Goal: Task Accomplishment & Management: Manage account settings

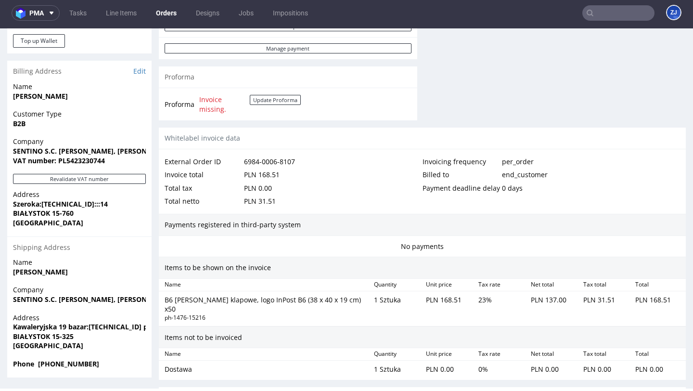
scroll to position [426, 0]
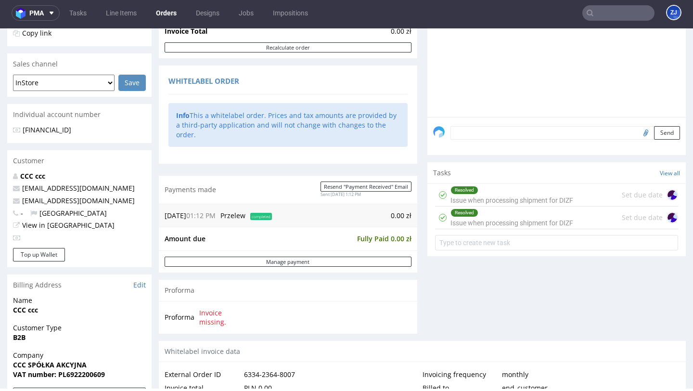
scroll to position [205, 0]
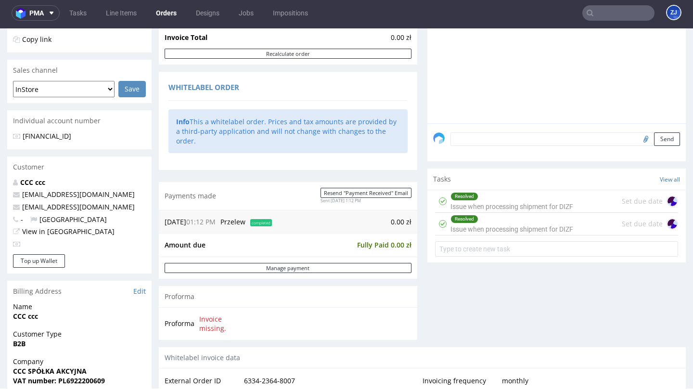
click at [518, 235] on div "Resolved Issue when processing shipment for DIZF" at bounding box center [511, 224] width 123 height 22
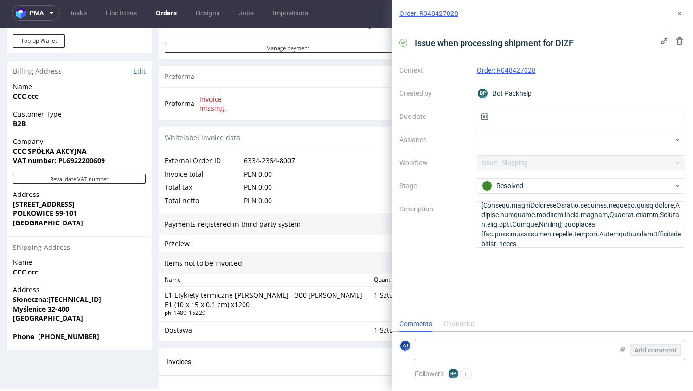
scroll to position [425, 0]
drag, startPoint x: 51, startPoint y: 337, endPoint x: 94, endPoint y: 334, distance: 43.4
click at [94, 334] on span "Phone +48887377306" at bounding box center [79, 336] width 133 height 10
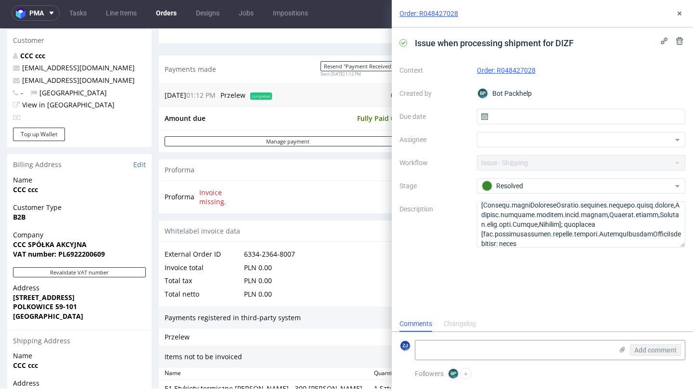
scroll to position [331, 0]
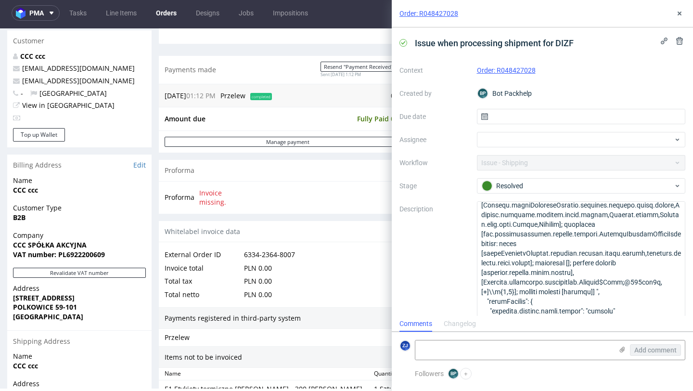
drag, startPoint x: 682, startPoint y: 243, endPoint x: 659, endPoint y: 326, distance: 85.4
click at [659, 326] on div "Order: R048427028 Issue when processing shipment for DIZF Context Order: R04842…" at bounding box center [542, 195] width 301 height 391
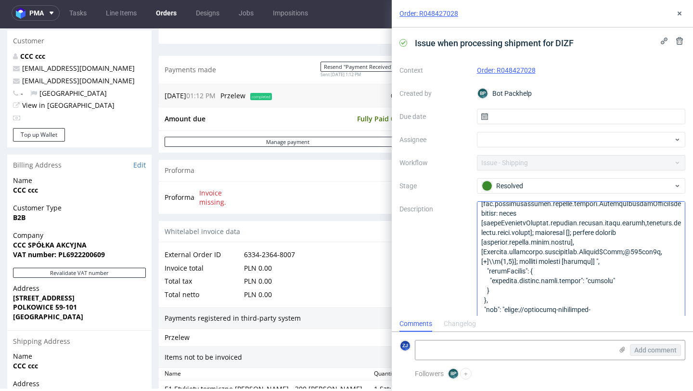
scroll to position [169, 0]
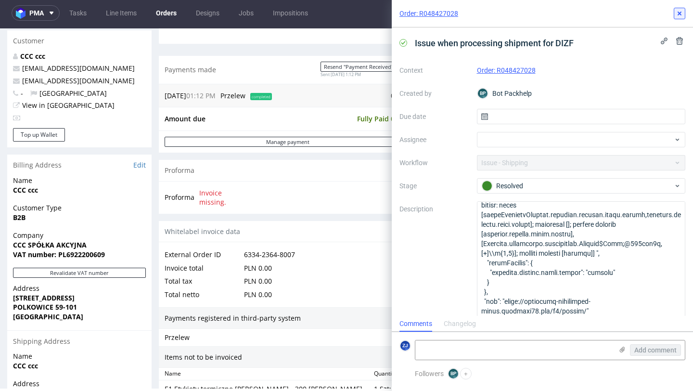
click at [678, 16] on icon at bounding box center [679, 14] width 8 height 8
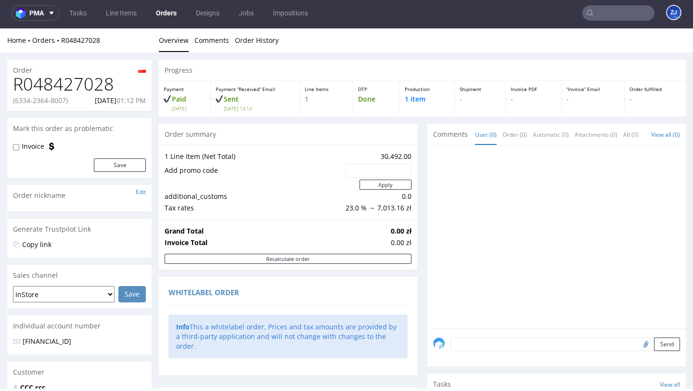
click at [71, 82] on h1 "R048427028" at bounding box center [79, 84] width 133 height 19
copy h1 "R048427028"
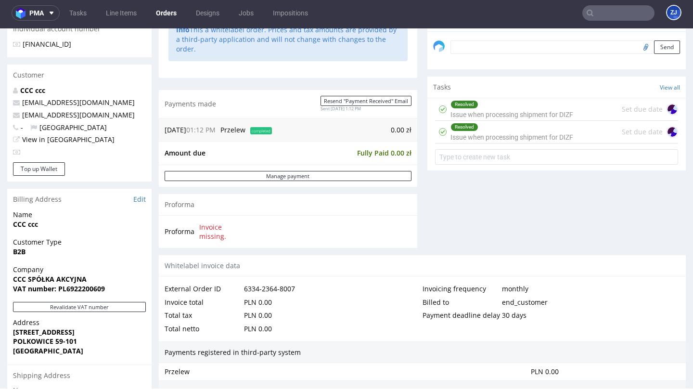
scroll to position [511, 0]
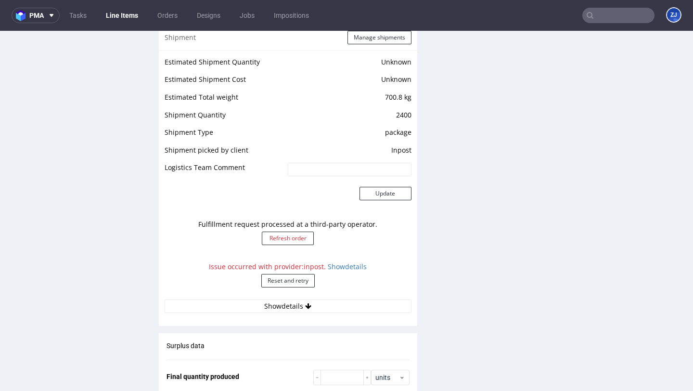
scroll to position [833, 0]
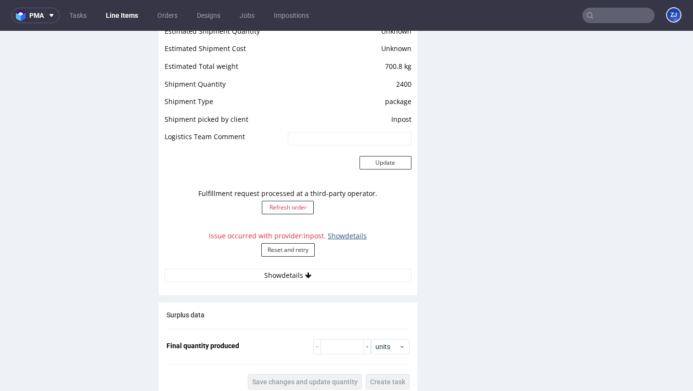
click at [349, 234] on link "Show details" at bounding box center [347, 235] width 39 height 9
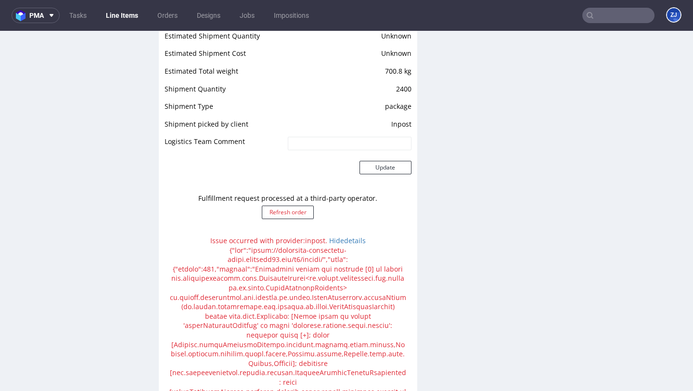
scroll to position [812, 0]
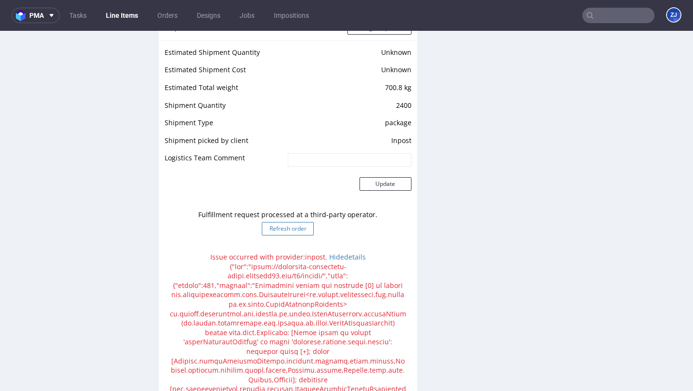
click at [279, 232] on button "Refresh order" at bounding box center [288, 228] width 52 height 13
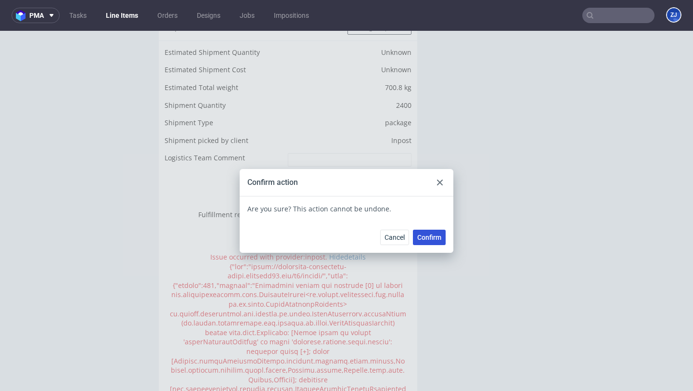
click at [424, 237] on span "Confirm" at bounding box center [429, 237] width 24 height 7
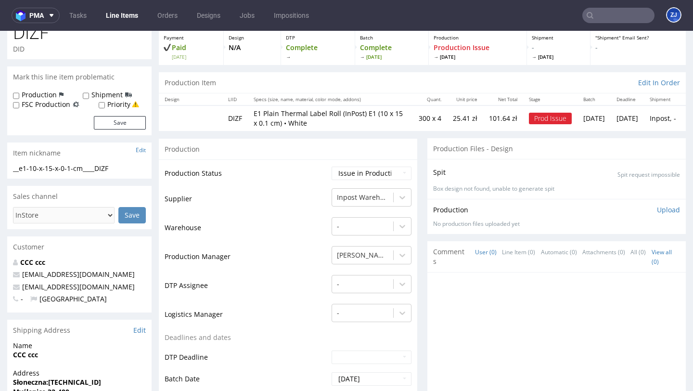
scroll to position [72, 0]
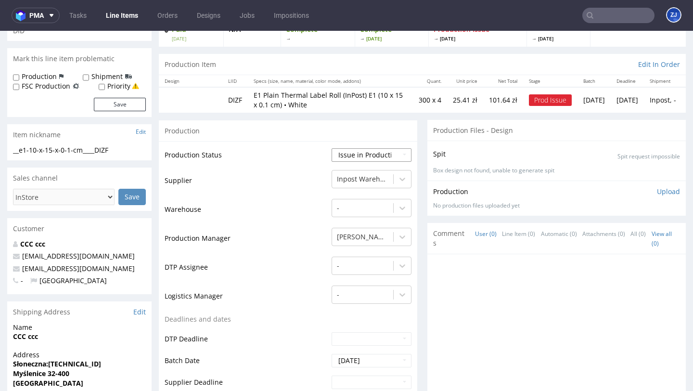
click at [364, 159] on select "Waiting for Artwork Waiting for Diecut Waiting for Mockup Waiting for DTP Waiti…" at bounding box center [371, 154] width 80 height 13
select select "sent_to_warehouse_fulfillment"
click at [331, 148] on select "Waiting for Artwork Waiting for Diecut Waiting for Mockup Waiting for DTP Waiti…" at bounding box center [371, 154] width 80 height 13
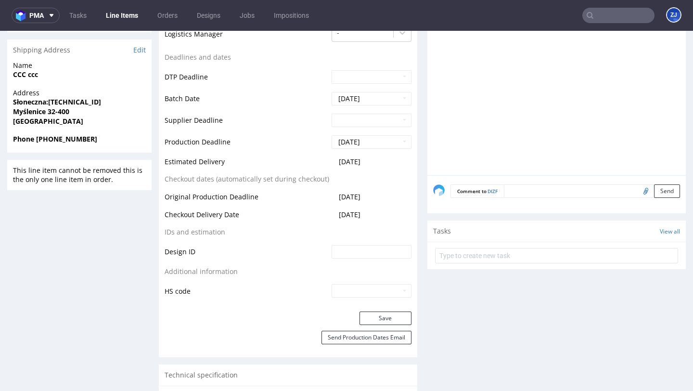
scroll to position [476, 0]
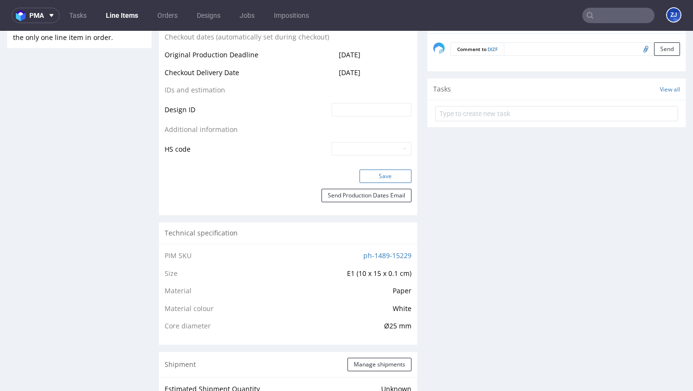
click at [367, 172] on button "Save" at bounding box center [385, 175] width 52 height 13
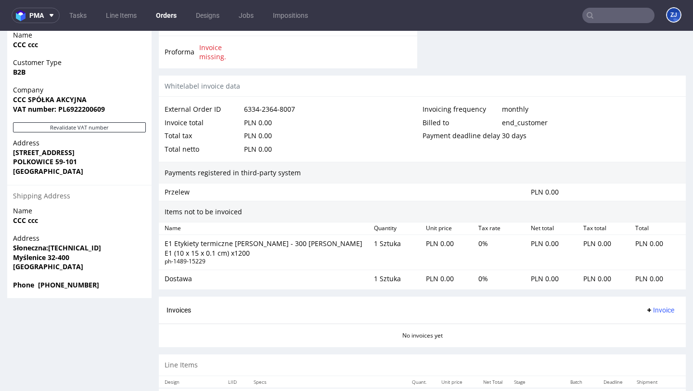
scroll to position [480, 0]
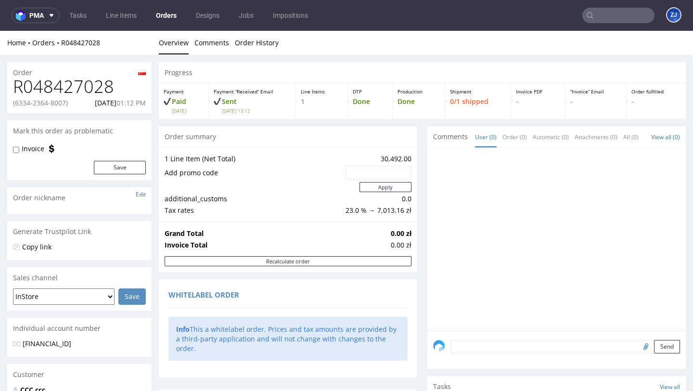
scroll to position [520, 0]
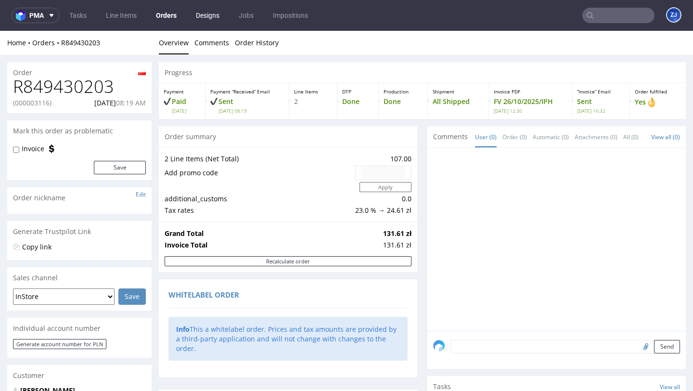
scroll to position [552, 0]
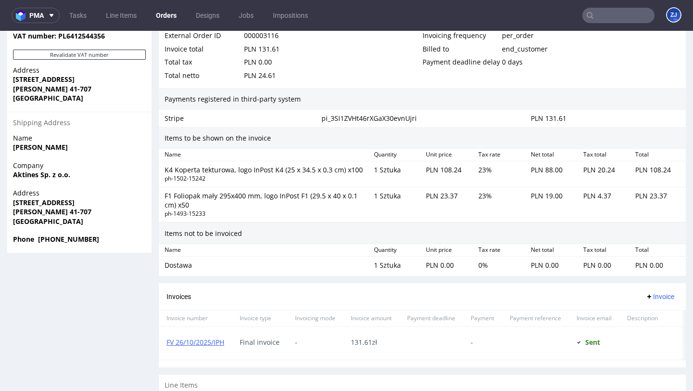
click at [163, 9] on link "Orders" at bounding box center [166, 15] width 32 height 15
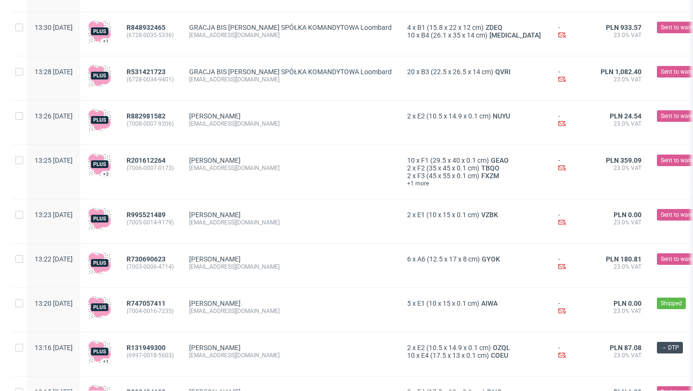
scroll to position [726, 0]
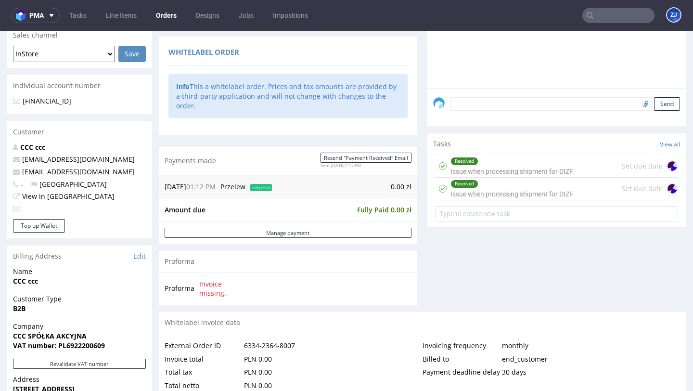
scroll to position [520, 0]
